Goal: Navigation & Orientation: Find specific page/section

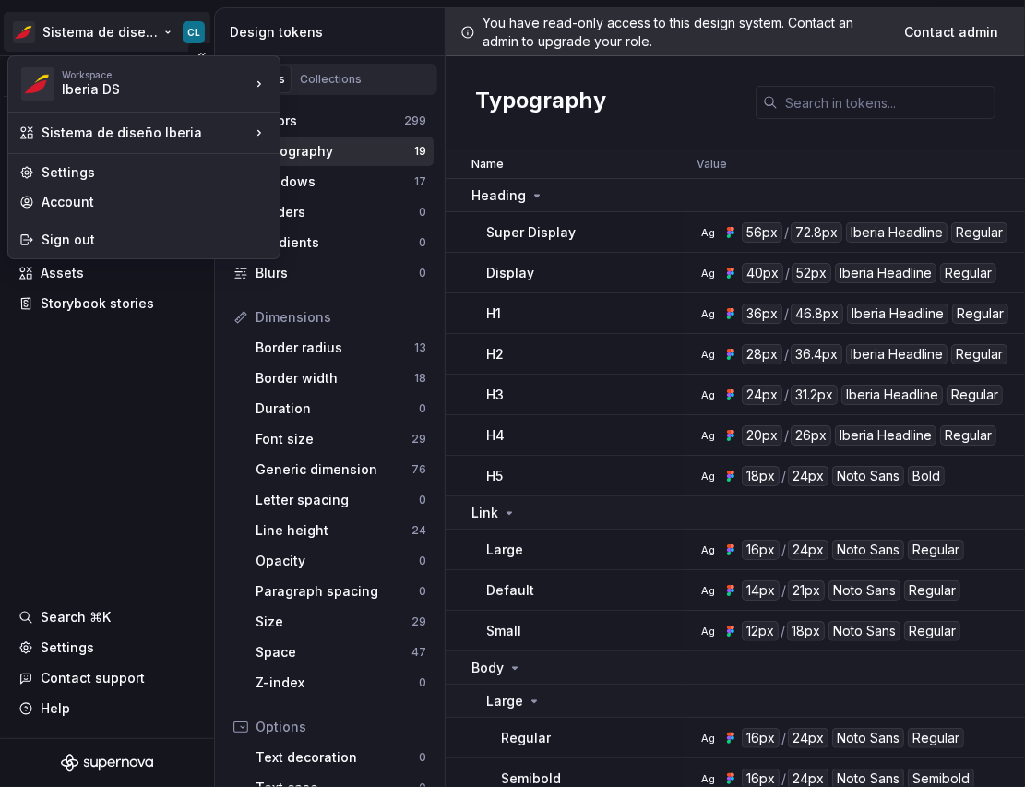
click at [154, 40] on html "Sistema de diseño Iberia CL Version Current draft Documentation Design system d…" at bounding box center [512, 393] width 1025 height 787
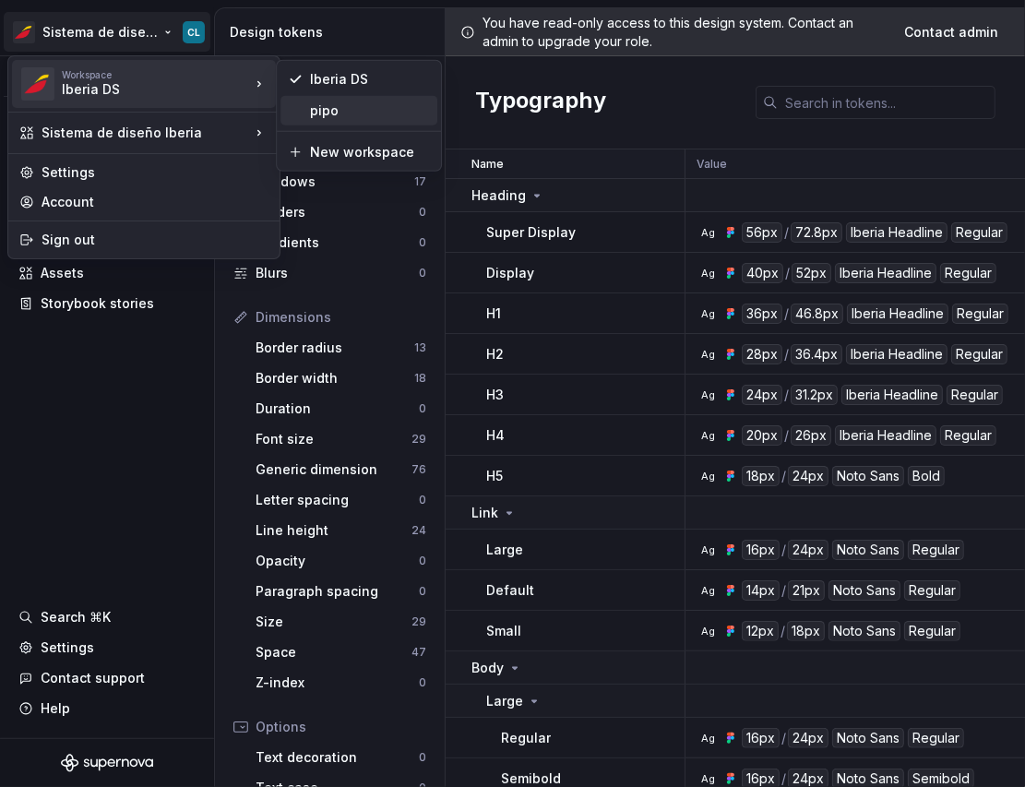
click at [322, 112] on div "pipo" at bounding box center [370, 110] width 120 height 18
